Goal: Task Accomplishment & Management: Complete application form

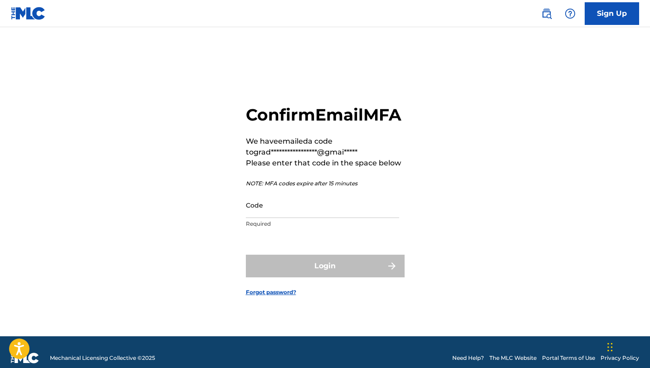
click at [336, 218] on input "Code" at bounding box center [322, 205] width 153 height 26
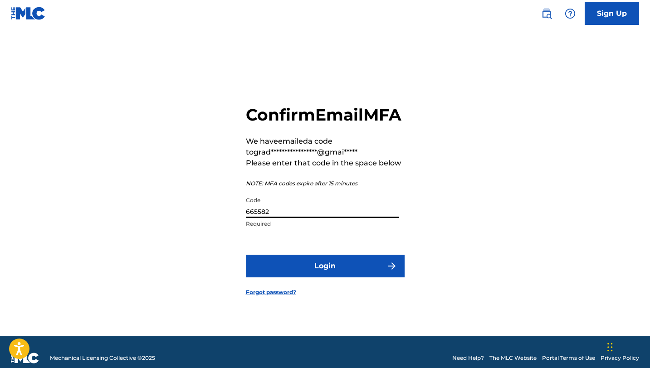
type input "665582"
click at [288, 278] on button "Login" at bounding box center [325, 266] width 159 height 23
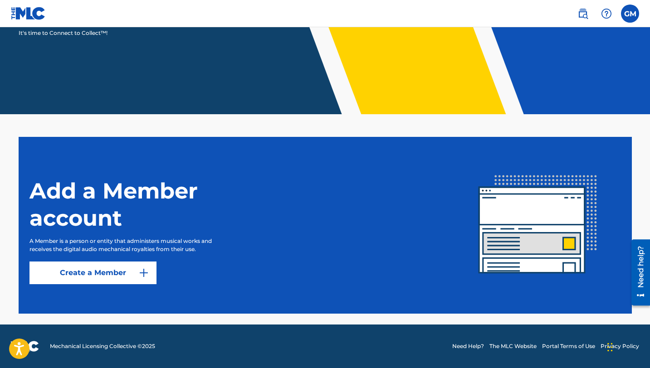
click at [87, 270] on link "Create a Member" at bounding box center [92, 273] width 127 height 23
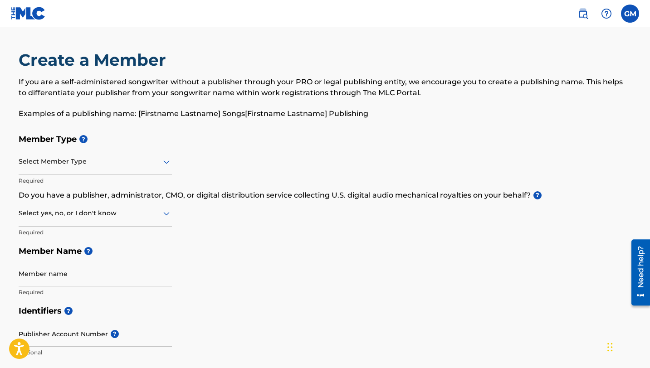
click at [141, 171] on div "Select Member Type" at bounding box center [95, 162] width 153 height 26
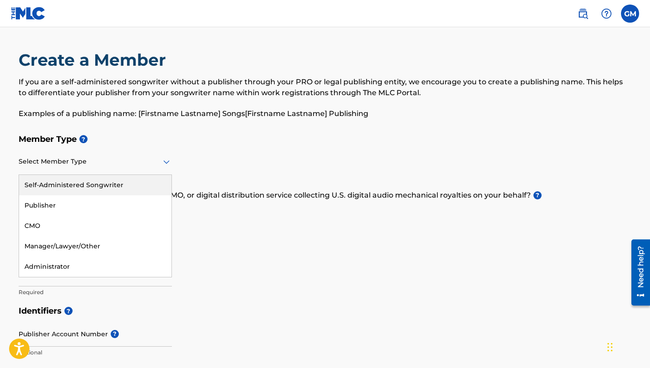
click at [129, 182] on div "Self-Administered Songwriter" at bounding box center [95, 185] width 152 height 20
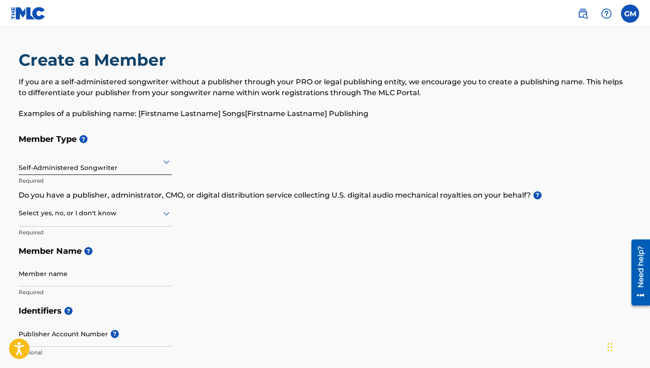
scroll to position [67, 0]
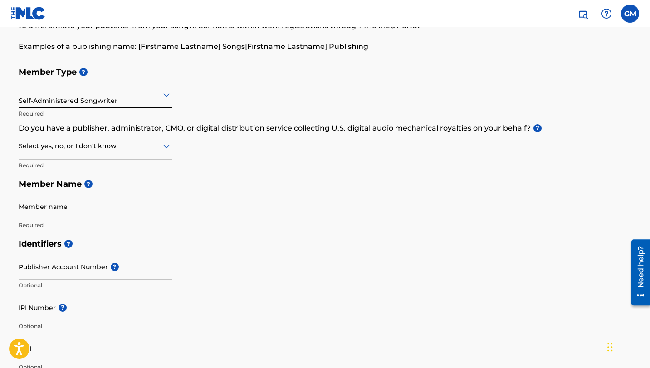
click at [136, 150] on div at bounding box center [95, 146] width 153 height 11
drag, startPoint x: 164, startPoint y: 128, endPoint x: 183, endPoint y: 131, distance: 19.2
click at [183, 131] on p "Do you have a publisher, administrator, CMO, or digital distribution service co…" at bounding box center [325, 128] width 613 height 11
click at [410, 132] on p "Do you have a publisher, administrator, CMO, or digital distribution service co…" at bounding box center [325, 128] width 613 height 11
click at [153, 147] on div at bounding box center [95, 146] width 153 height 11
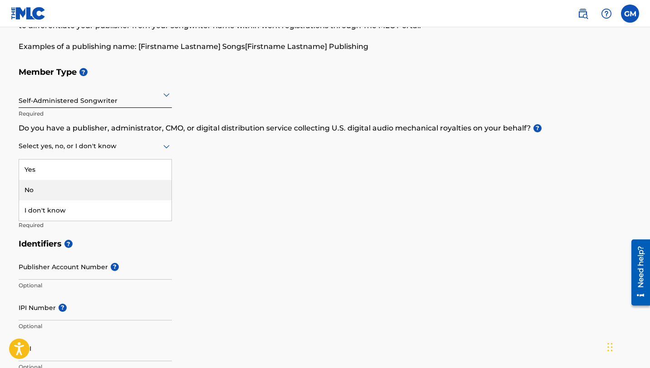
click at [136, 186] on div "No" at bounding box center [95, 190] width 152 height 20
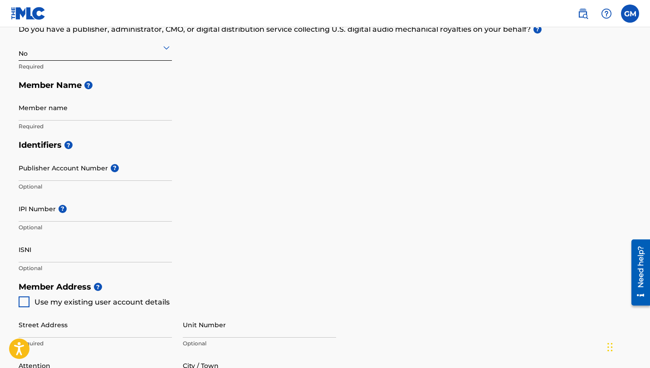
scroll to position [228, 0]
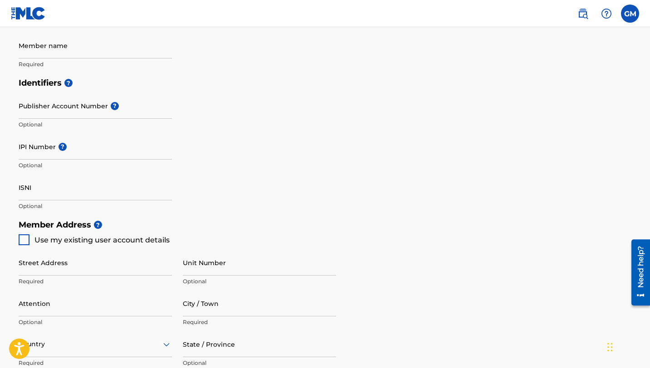
click at [24, 239] on div at bounding box center [24, 239] width 11 height 11
type input "[STREET_ADDRESS]"
type input "[GEOGRAPHIC_DATA]"
type input "64034"
type input "816"
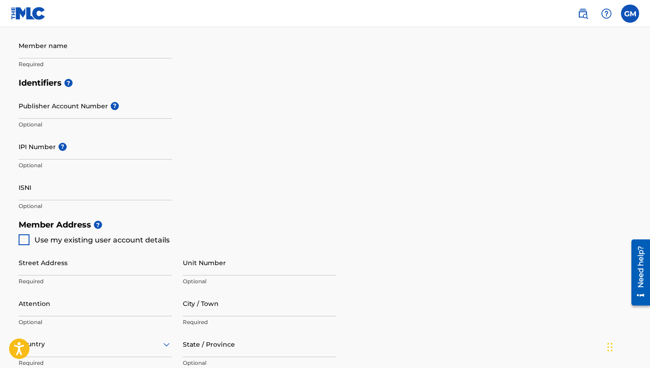
type input "5164242"
type input "[EMAIL_ADDRESS][DOMAIN_NAME]"
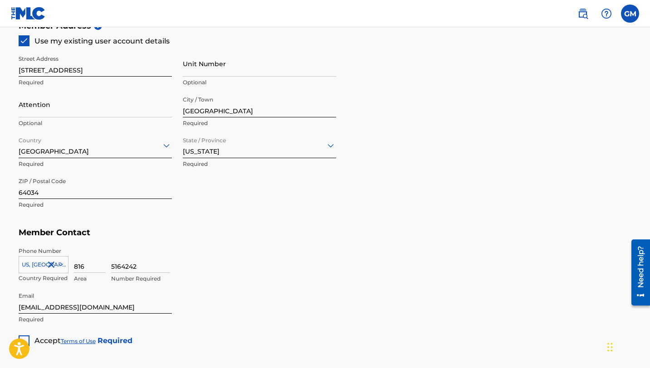
scroll to position [517, 0]
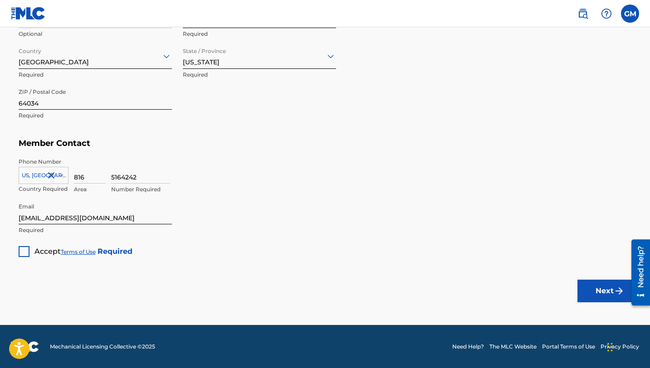
click at [26, 251] on div at bounding box center [24, 251] width 11 height 11
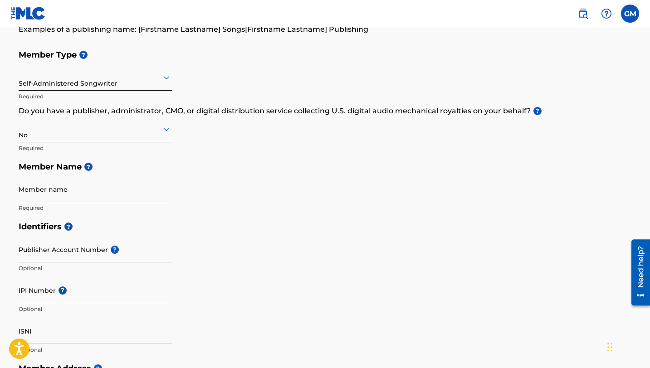
scroll to position [29, 0]
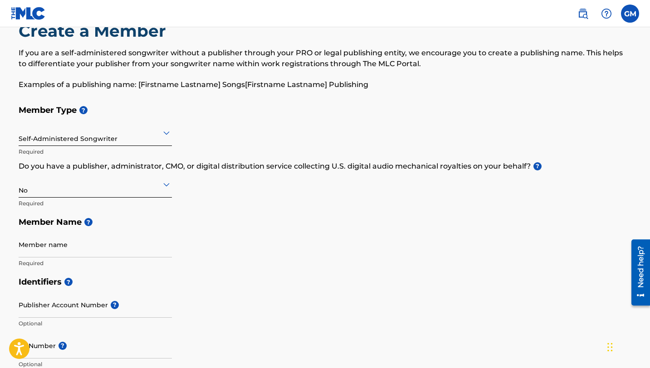
click at [124, 231] on h5 "Member Name ?" at bounding box center [325, 222] width 613 height 19
click at [121, 249] on input "Member name" at bounding box center [95, 245] width 153 height 26
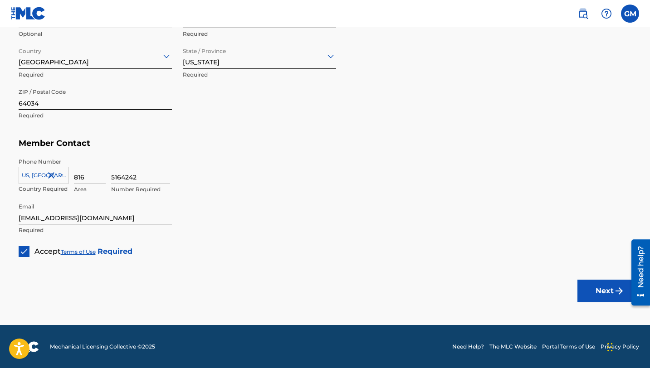
type input "[PERSON_NAME]"
click at [611, 293] on button "Next" at bounding box center [604, 291] width 54 height 23
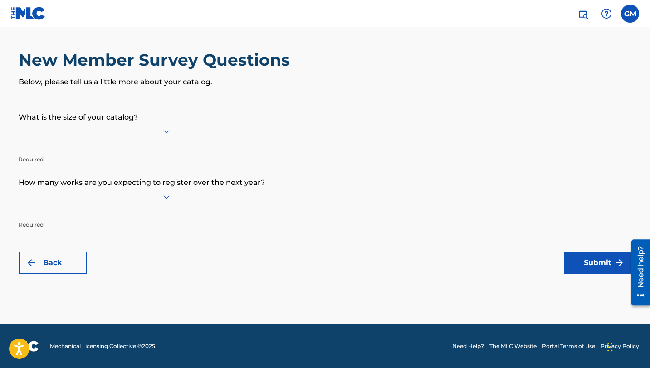
click at [145, 133] on div at bounding box center [95, 131] width 153 height 11
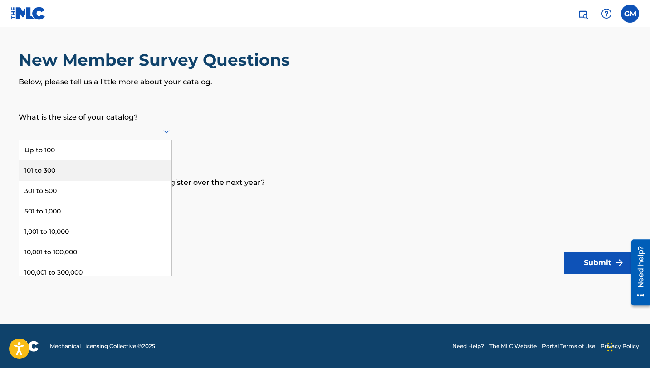
click at [245, 164] on p "How many works are you expecting to register over the next year?" at bounding box center [325, 176] width 613 height 24
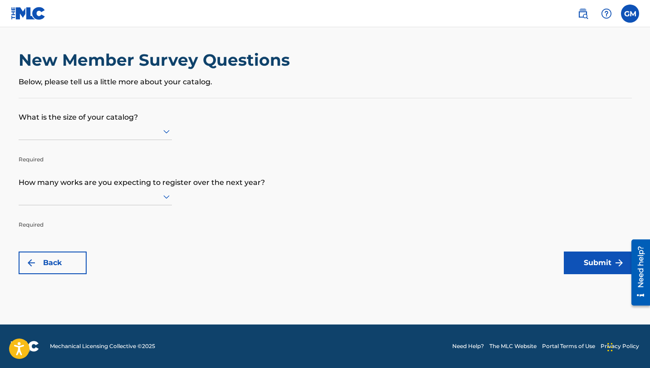
click at [153, 134] on div at bounding box center [95, 131] width 153 height 11
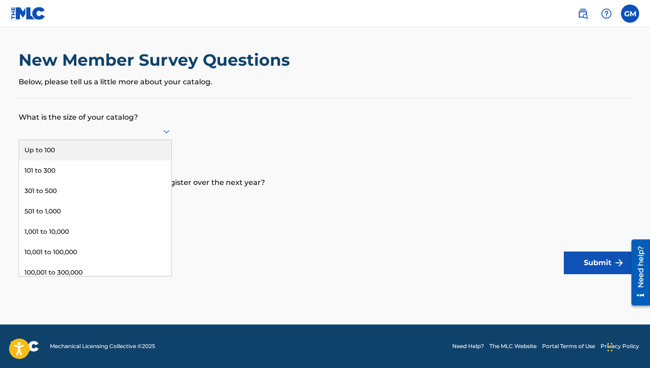
click at [128, 143] on div "Up to 100" at bounding box center [95, 150] width 152 height 20
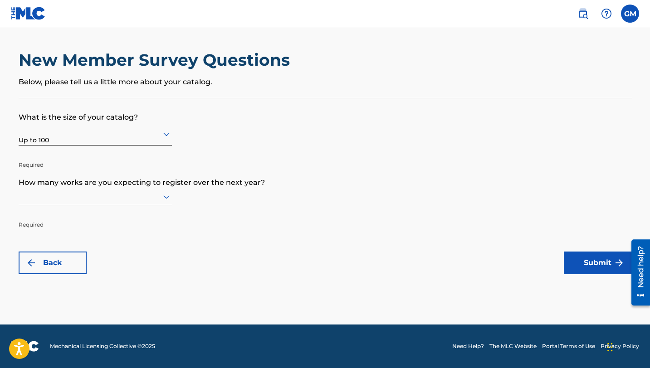
click at [140, 198] on div at bounding box center [95, 196] width 153 height 11
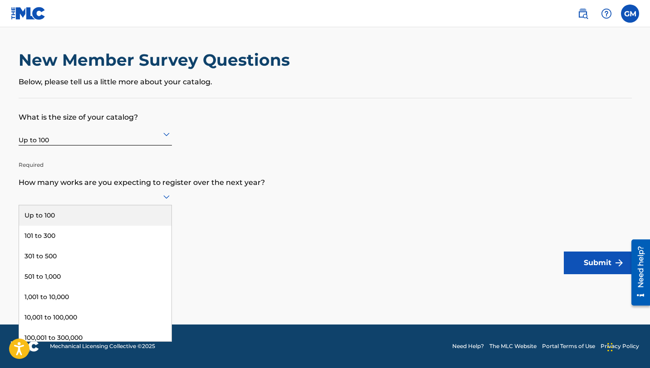
click at [146, 218] on div "Up to 100" at bounding box center [95, 215] width 152 height 20
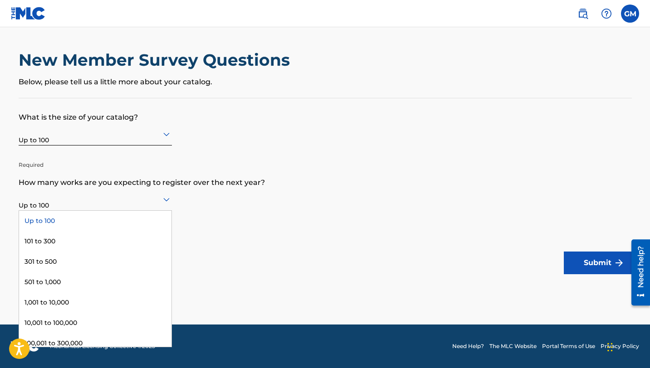
click at [153, 206] on div "Up to 100" at bounding box center [95, 199] width 153 height 22
click at [151, 220] on div "Up to 100" at bounding box center [95, 221] width 152 height 20
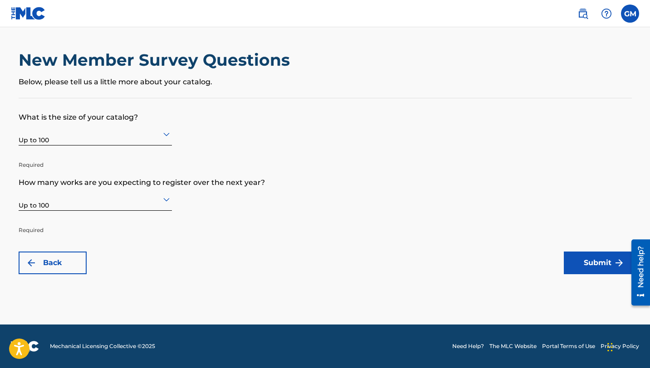
click at [143, 202] on div at bounding box center [95, 199] width 153 height 11
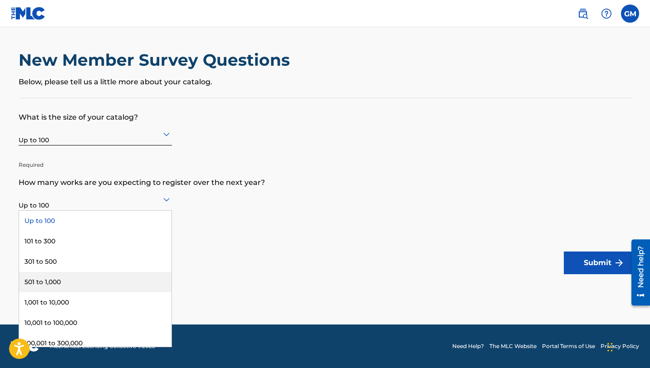
scroll to position [48, 0]
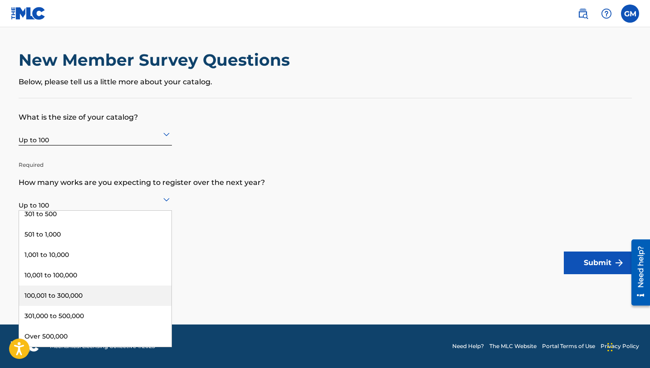
click at [390, 206] on form "What is the size of your catalog? Up to 100 Required How many works are you exp…" at bounding box center [325, 186] width 613 height 176
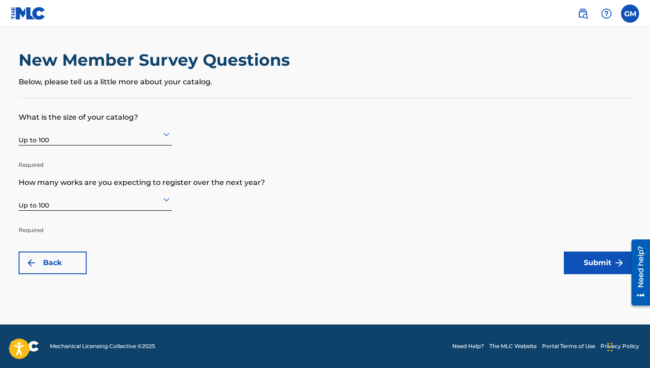
click at [595, 269] on button "Submit" at bounding box center [598, 263] width 68 height 23
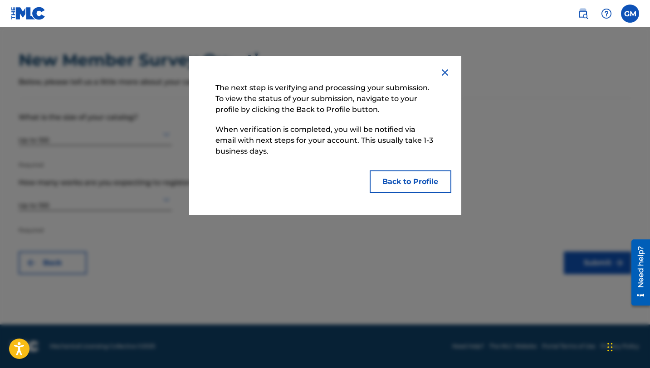
click at [421, 189] on button "Back to Profile" at bounding box center [411, 182] width 82 height 23
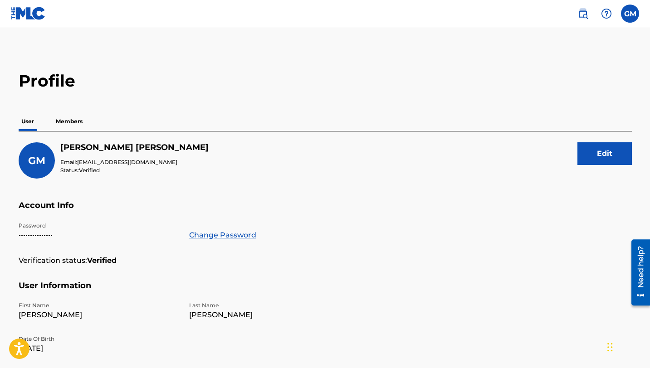
click at [75, 117] on p "Members" at bounding box center [69, 121] width 32 height 19
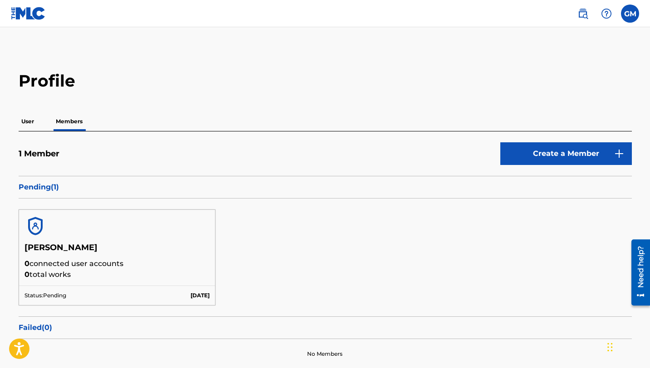
click at [137, 276] on p "0 total works" at bounding box center [116, 274] width 185 height 11
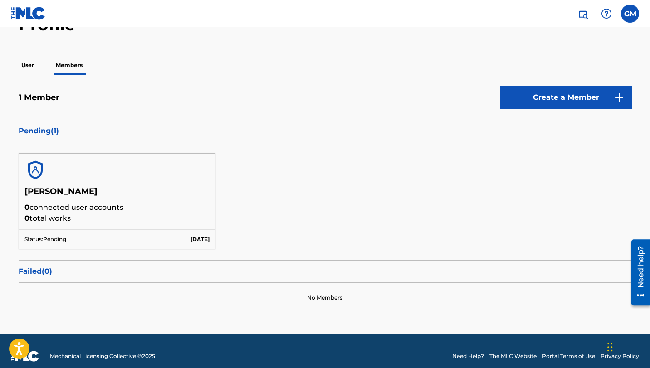
scroll to position [66, 0]
